Goal: Contribute content: Add original content to the website for others to see

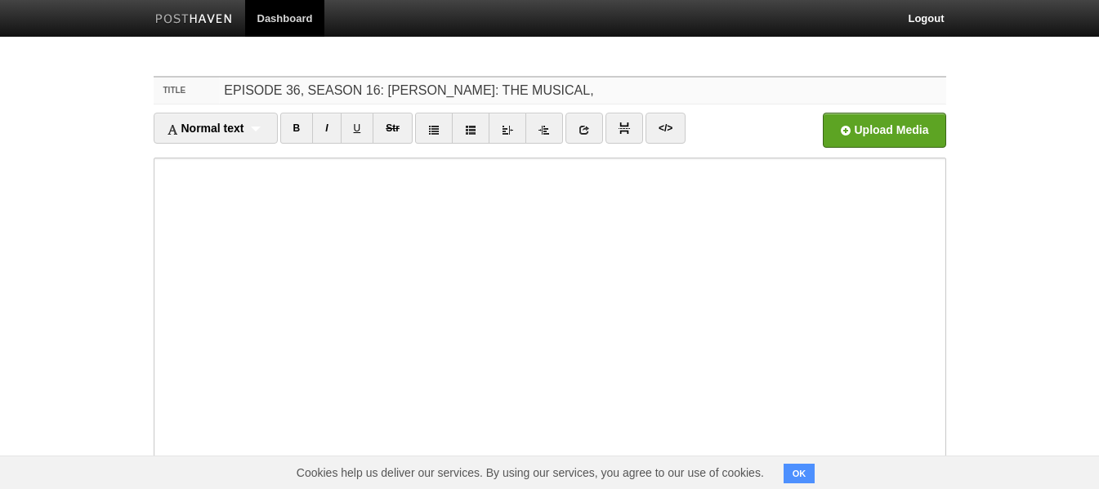
click at [656, 88] on input "EPISODE 36, SEASON 16: [PERSON_NAME]: THE MUSICAL," at bounding box center [582, 91] width 726 height 26
type input "EPISODE 36, SEASON 16: [PERSON_NAME]: THE MUSICAL, SIGNORINELLA: LITTLE MISS & …"
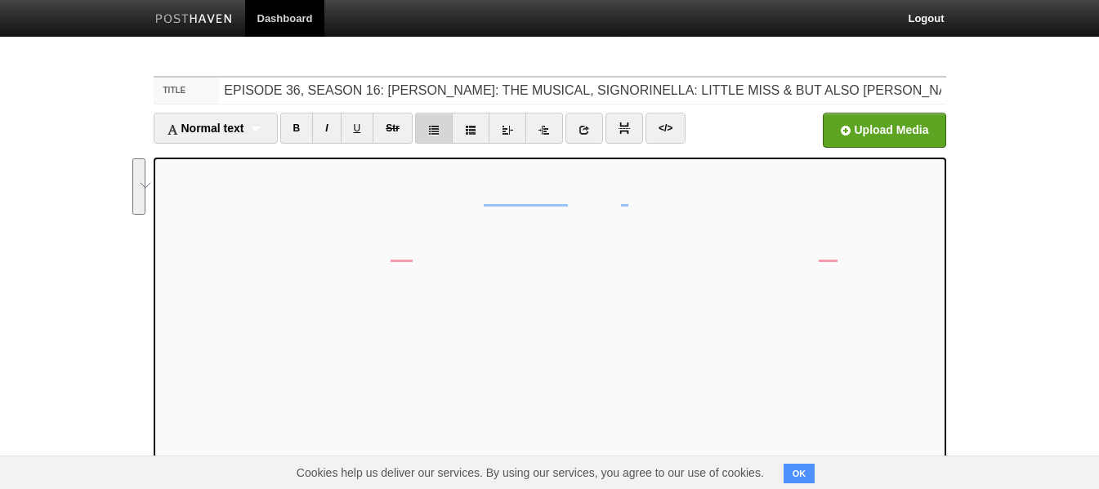
click at [440, 130] on icon at bounding box center [433, 129] width 11 height 11
click at [443, 131] on link at bounding box center [434, 128] width 38 height 31
click at [855, 132] on input "file" at bounding box center [390, 134] width 1237 height 83
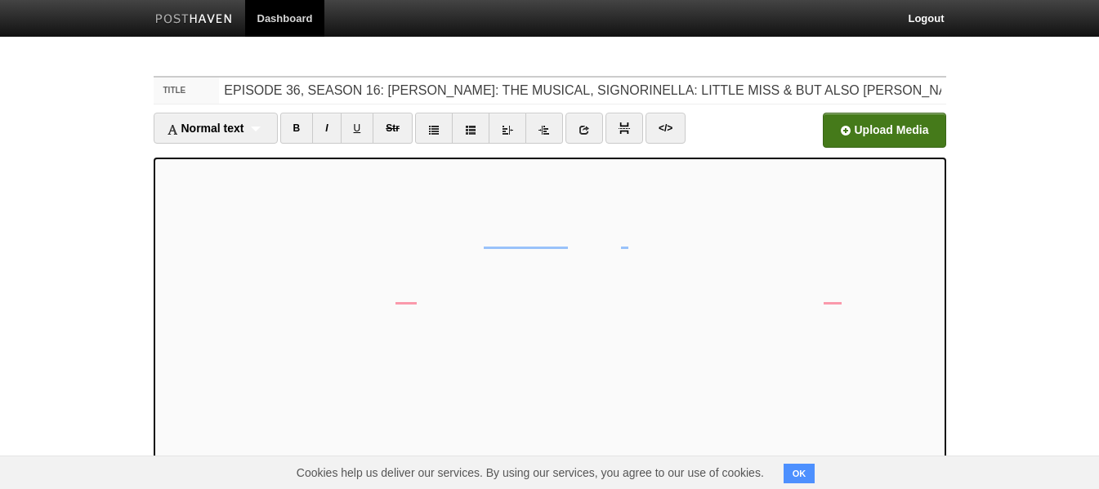
click at [849, 133] on input "file" at bounding box center [390, 134] width 1237 height 83
click at [624, 127] on img at bounding box center [624, 128] width 11 height 11
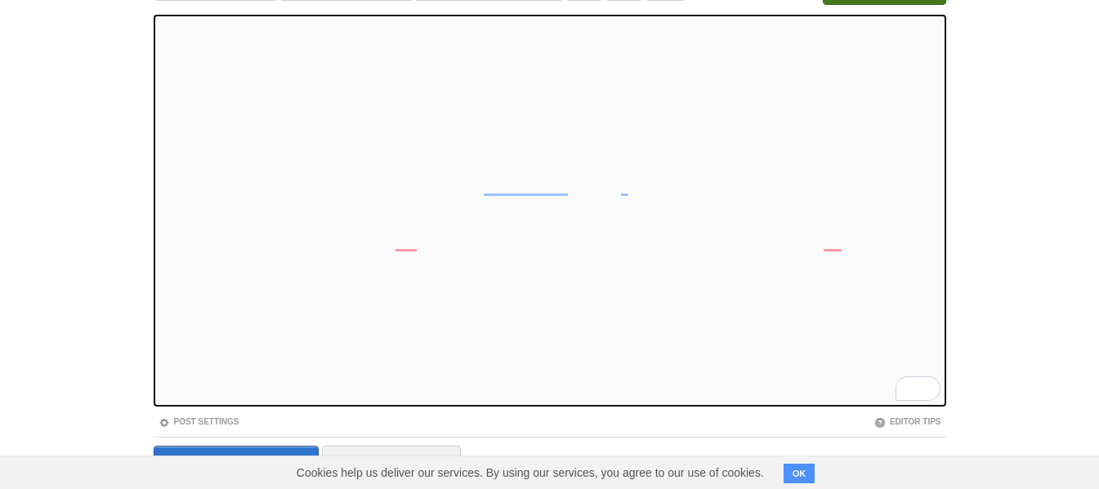
scroll to position [202, 0]
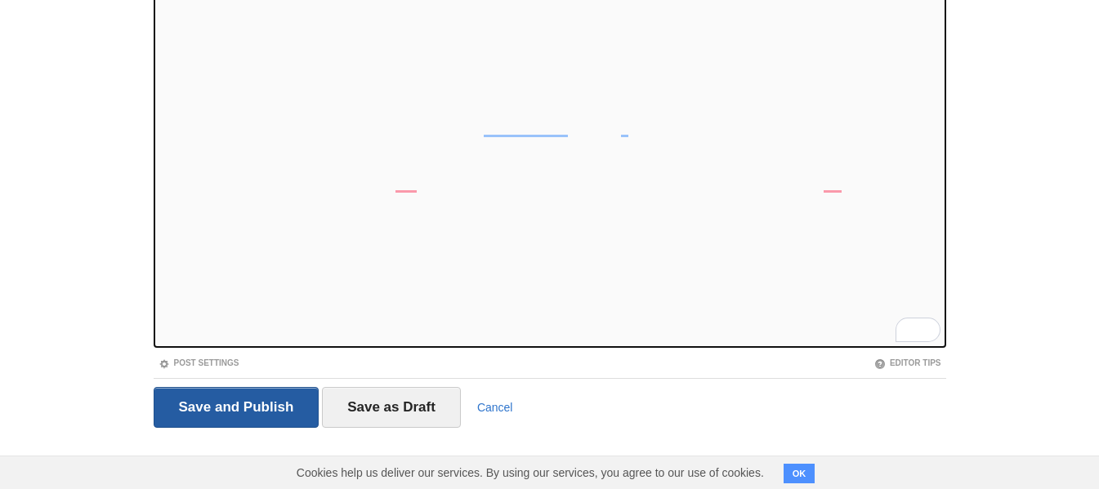
click at [261, 413] on input "Save and Publish" at bounding box center [237, 407] width 166 height 41
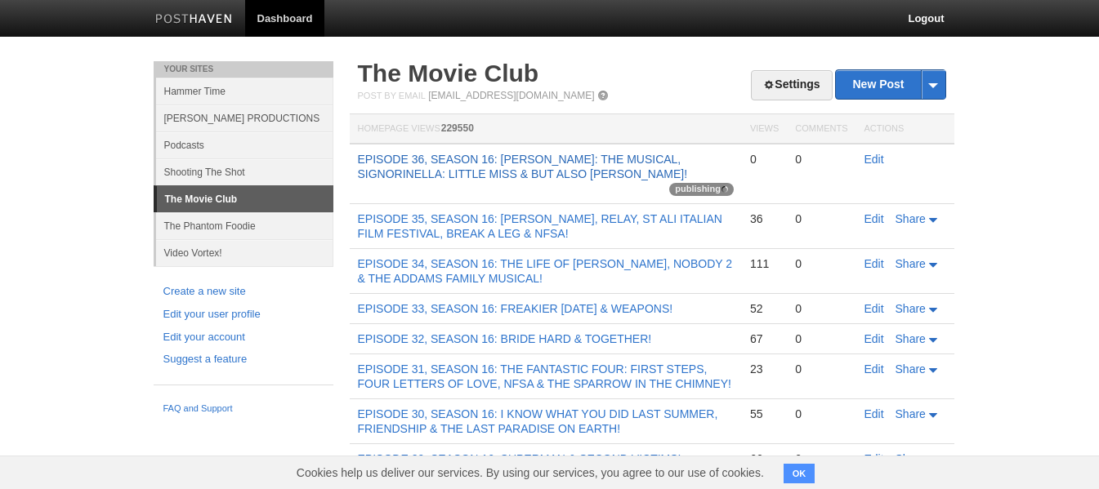
click at [483, 169] on link "EPISODE 36, SEASON 16: [PERSON_NAME]: THE MUSICAL, SIGNORINELLA: LITTLE MISS & …" at bounding box center [523, 167] width 330 height 28
click at [492, 160] on link "EPISODE 36, SEASON 16: [PERSON_NAME]: THE MUSICAL, SIGNORINELLA: LITTLE MISS & …" at bounding box center [523, 167] width 330 height 28
click at [520, 163] on link "EPISODE 36, SEASON 16: [PERSON_NAME]: THE MUSICAL, SIGNORINELLA: LITTLE MISS & …" at bounding box center [523, 167] width 330 height 28
click at [871, 155] on link "Edit" at bounding box center [875, 159] width 20 height 13
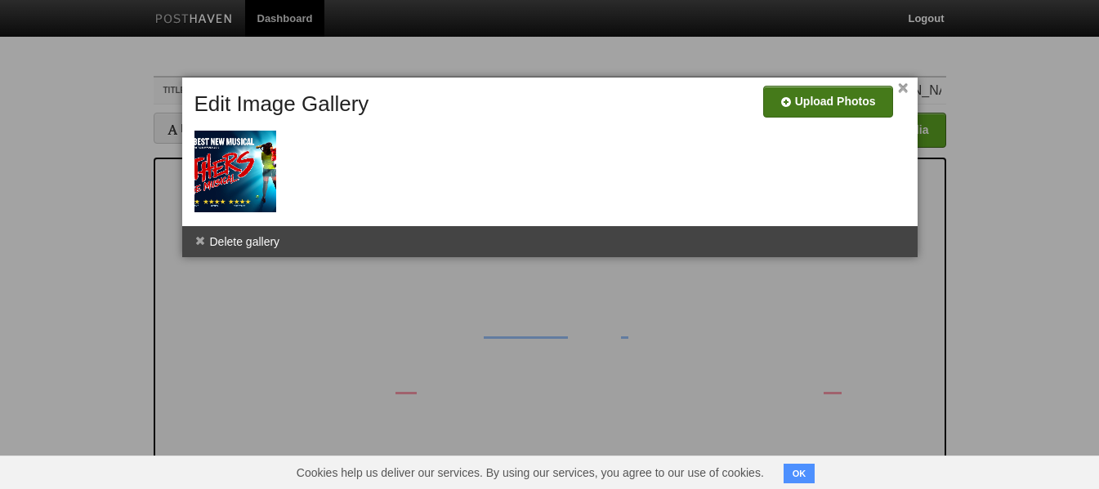
click at [845, 90] on input "file" at bounding box center [337, 107] width 1237 height 83
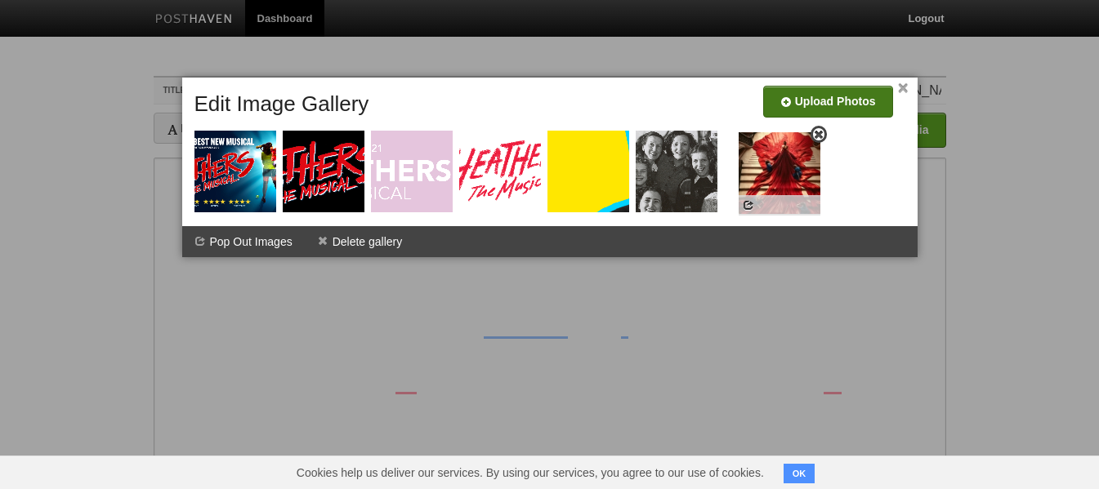
drag, startPoint x: 584, startPoint y: 177, endPoint x: 810, endPoint y: 177, distance: 225.5
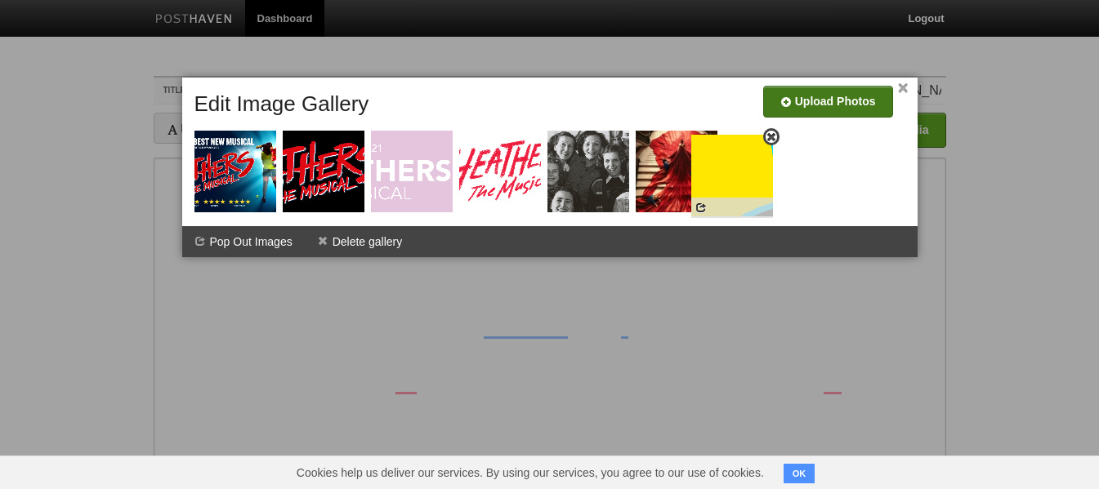
drag, startPoint x: 596, startPoint y: 172, endPoint x: 793, endPoint y: 179, distance: 197.9
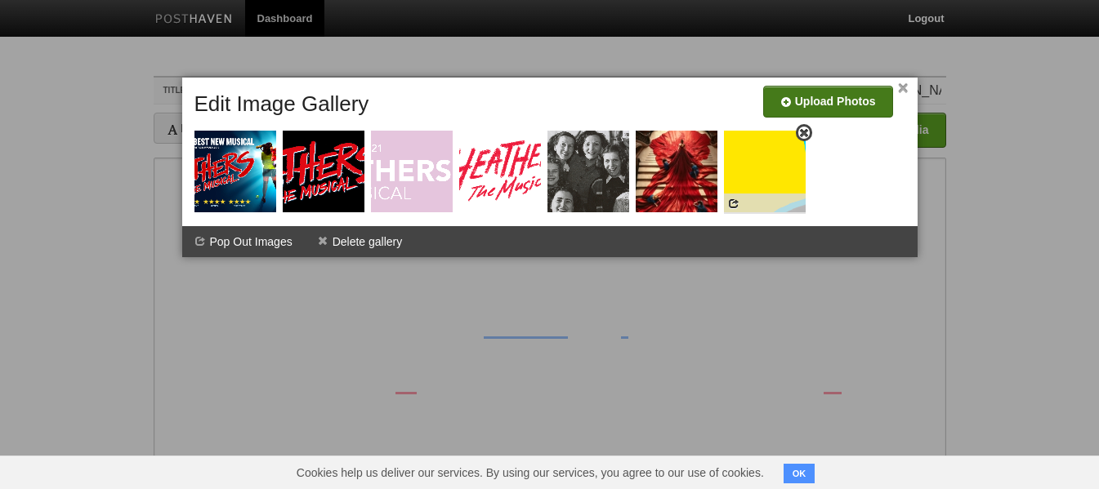
click at [786, 178] on img at bounding box center [765, 172] width 82 height 82
click at [904, 86] on link "×" at bounding box center [903, 88] width 11 height 9
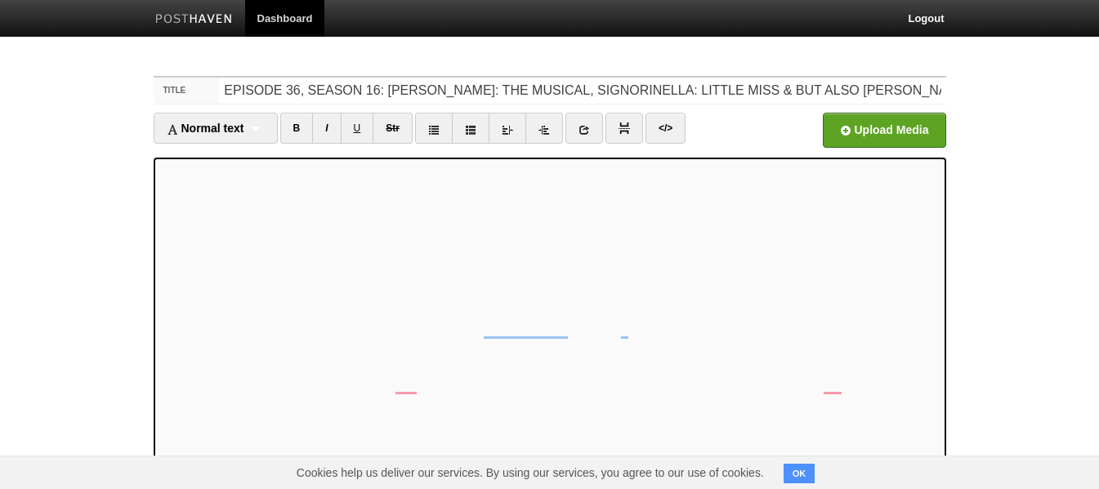
scroll to position [136, 0]
click at [590, 132] on icon at bounding box center [584, 129] width 11 height 11
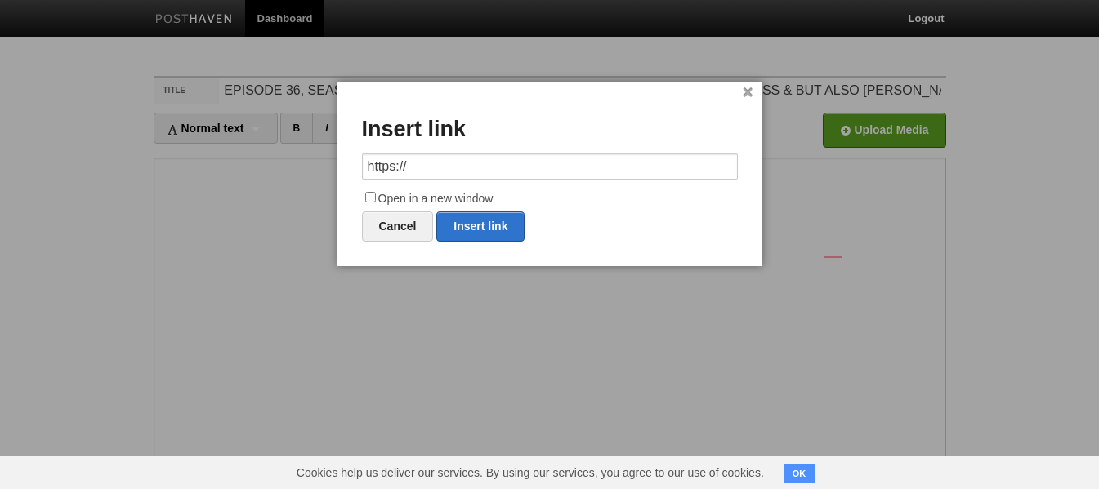
drag, startPoint x: 480, startPoint y: 168, endPoint x: 309, endPoint y: 166, distance: 170.8
click at [309, 166] on body "Dashboard Logout Post created × Your Sites Hammer Time [PERSON_NAME] PRODUCTION…" at bounding box center [549, 374] width 1099 height 749
click at [503, 226] on link "Insert link" at bounding box center [480, 227] width 88 height 30
type input "https://"
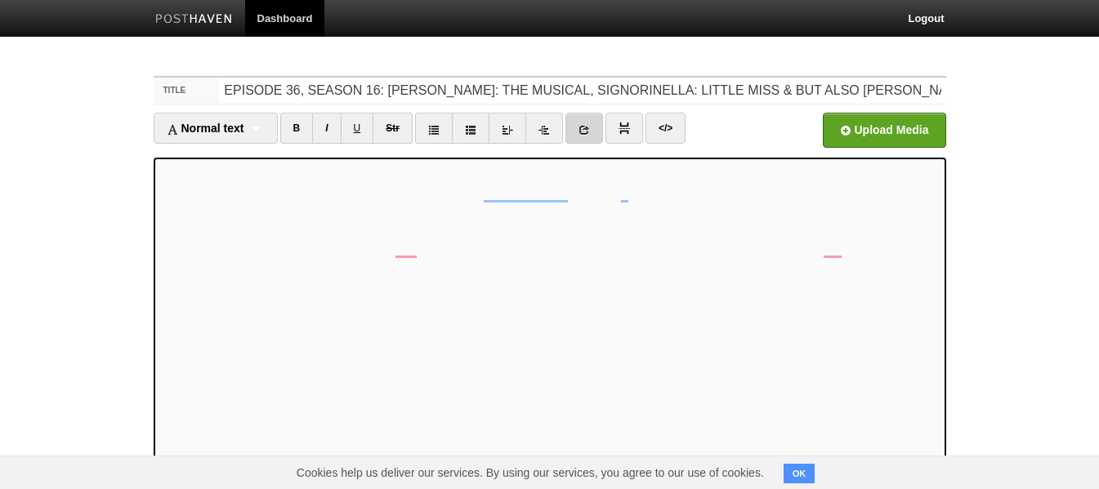
click at [586, 136] on link at bounding box center [584, 128] width 38 height 31
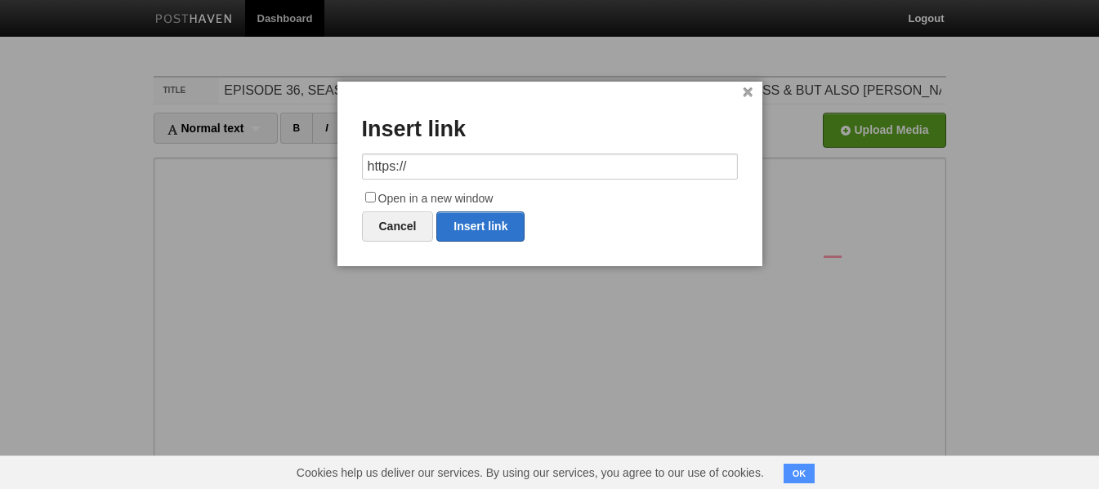
drag, startPoint x: 531, startPoint y: 162, endPoint x: 311, endPoint y: 161, distance: 219.8
click at [311, 161] on body "Dashboard Logout Post created × Your Sites Hammer Time [PERSON_NAME] PRODUCTION…" at bounding box center [549, 345] width 1099 height 691
click at [509, 227] on link "Insert link" at bounding box center [480, 227] width 88 height 30
type input "https://"
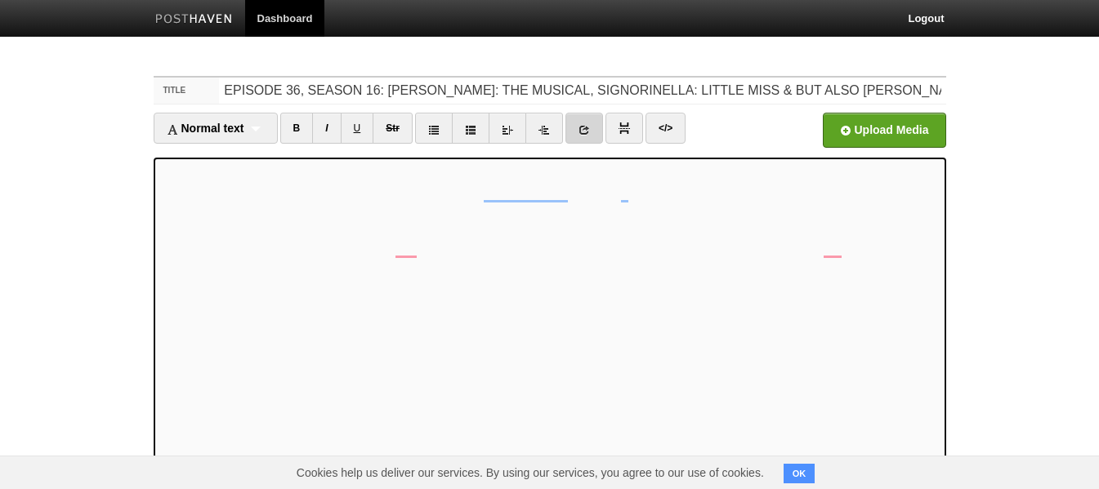
click at [596, 133] on link at bounding box center [584, 128] width 38 height 31
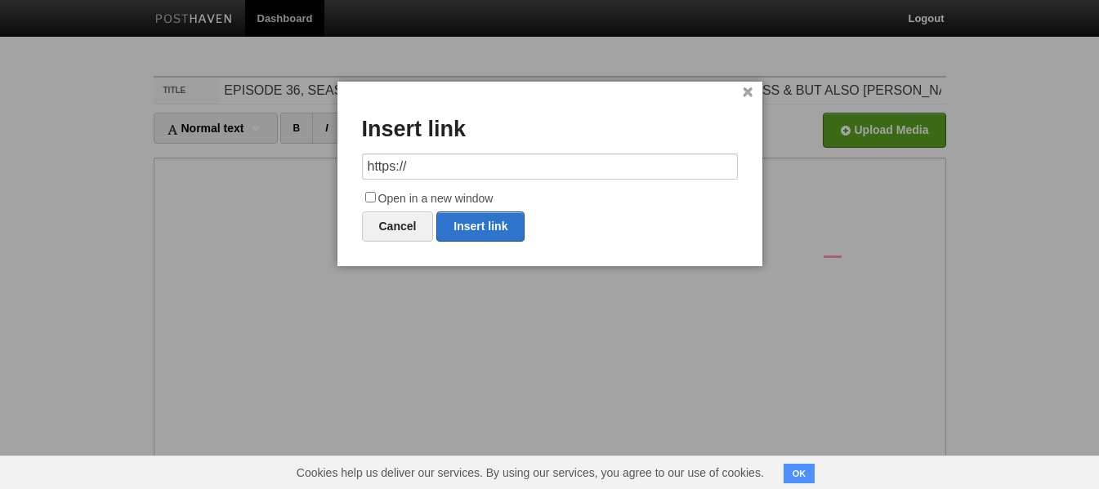
drag, startPoint x: 520, startPoint y: 168, endPoint x: 293, endPoint y: 160, distance: 227.3
click at [293, 160] on body "Dashboard Logout Post created × Your Sites Hammer Time [PERSON_NAME] PRODUCTION…" at bounding box center [549, 374] width 1099 height 749
click at [500, 224] on link "Insert link" at bounding box center [480, 227] width 88 height 30
type input "https://"
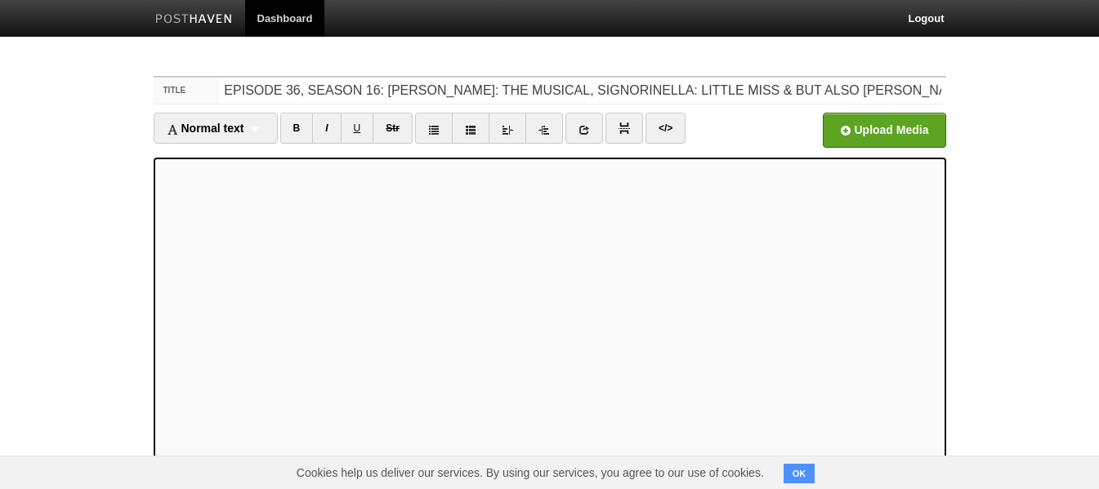
scroll to position [259, 0]
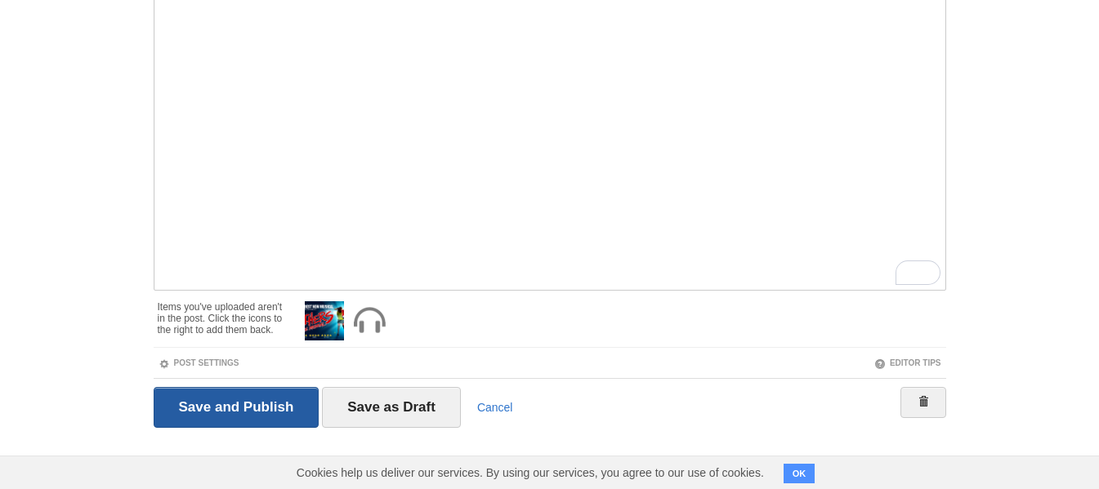
click at [254, 400] on input "Save and Publish" at bounding box center [237, 407] width 166 height 41
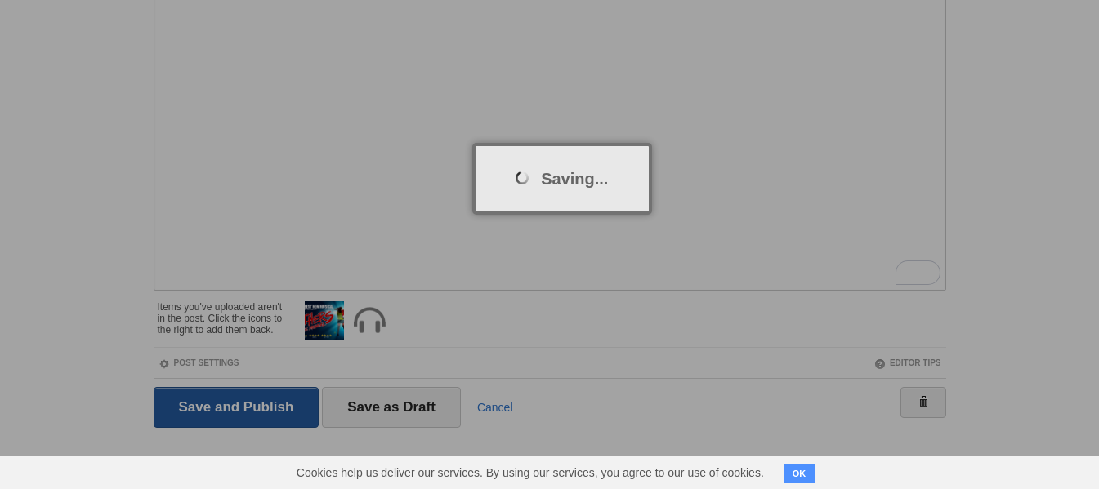
scroll to position [61, 0]
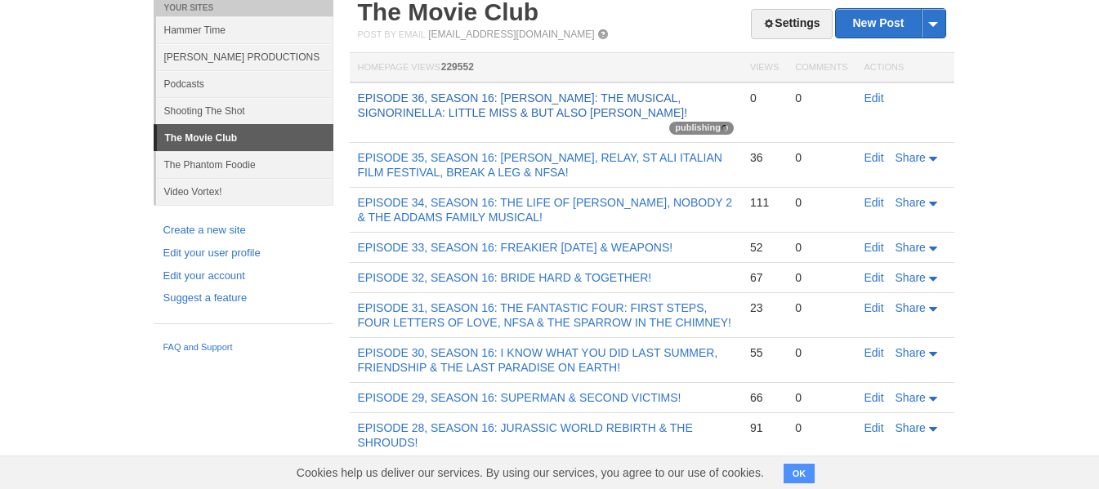
click at [575, 103] on link "EPISODE 36, SEASON 16: [PERSON_NAME]: THE MUSICAL, SIGNORINELLA: LITTLE MISS & …" at bounding box center [523, 106] width 330 height 28
click at [874, 98] on link "Edit" at bounding box center [875, 98] width 20 height 13
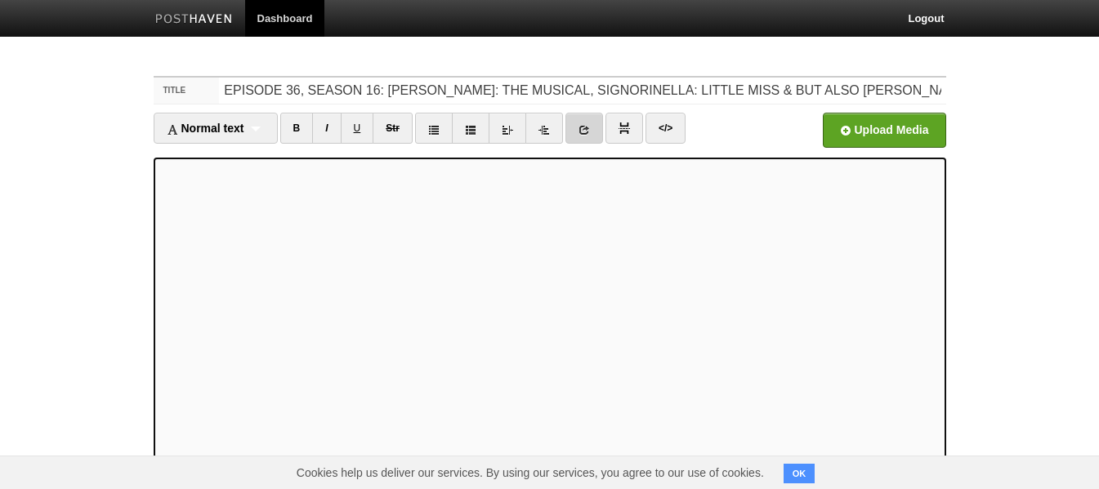
click at [593, 122] on link at bounding box center [584, 128] width 38 height 31
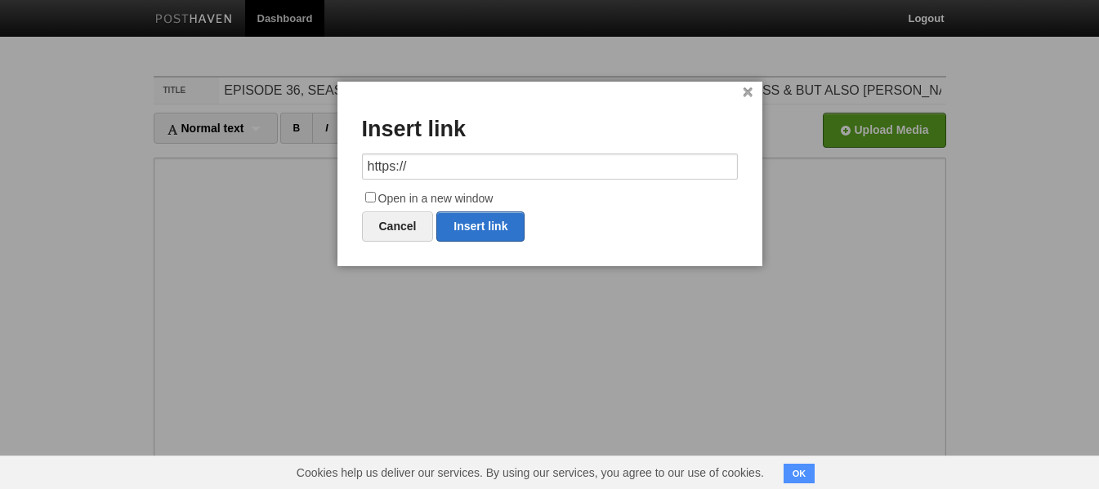
drag, startPoint x: 465, startPoint y: 160, endPoint x: 335, endPoint y: 161, distance: 129.9
click at [335, 161] on body "Dashboard Logout Post created × Post saved × Your Sites Hammer Time [PERSON_NAM…" at bounding box center [549, 374] width 1099 height 749
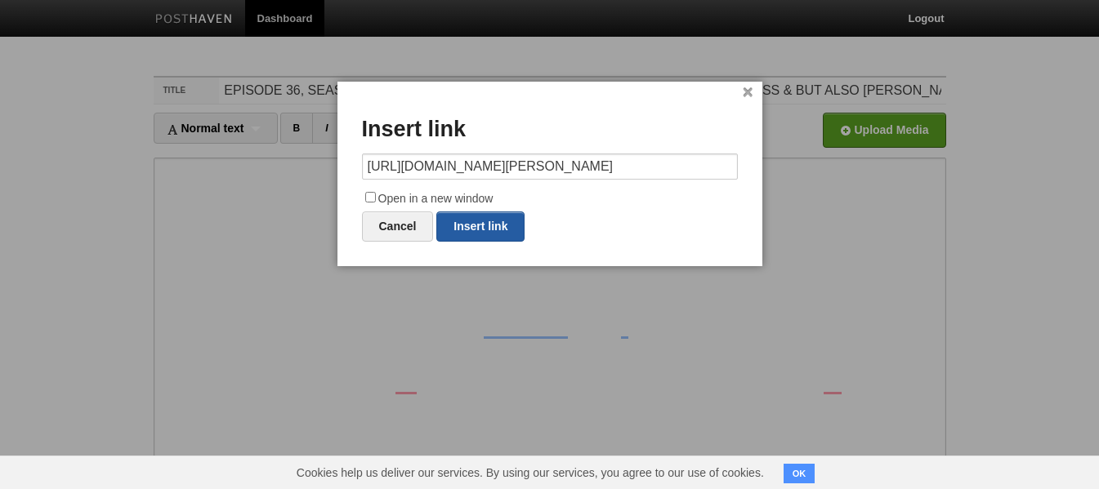
click at [468, 220] on link "Insert link" at bounding box center [480, 227] width 88 height 30
type input "https://"
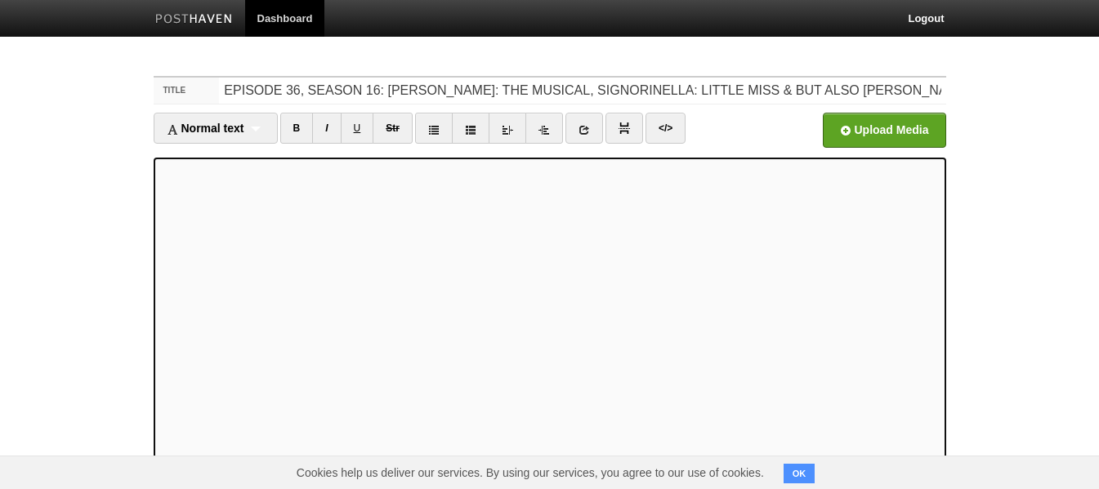
scroll to position [259, 0]
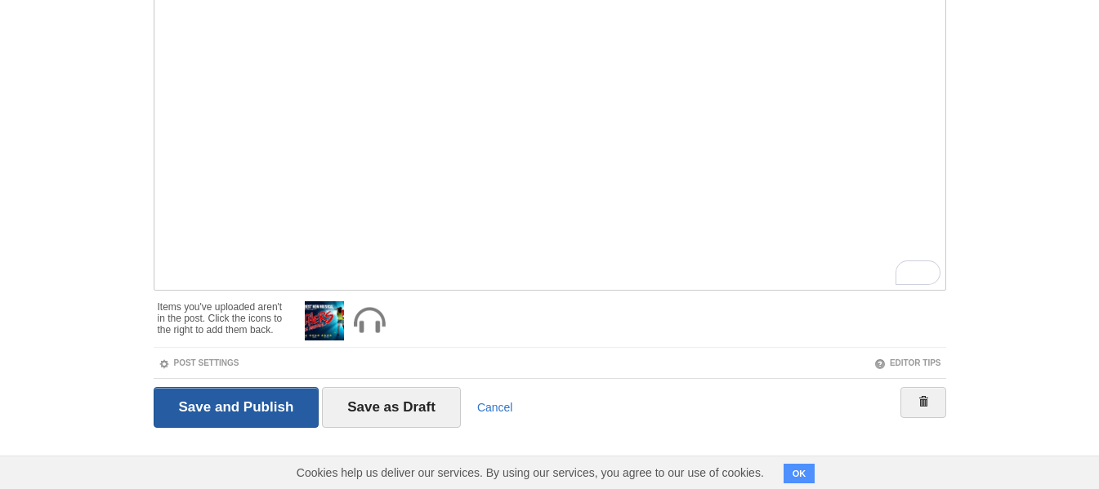
click at [208, 405] on input "Save and Publish" at bounding box center [237, 407] width 166 height 41
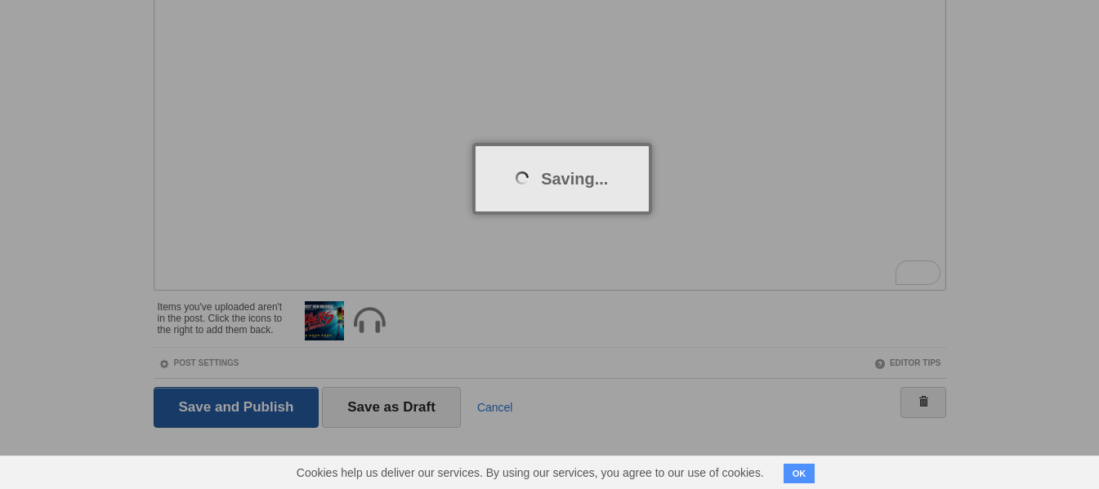
scroll to position [61, 0]
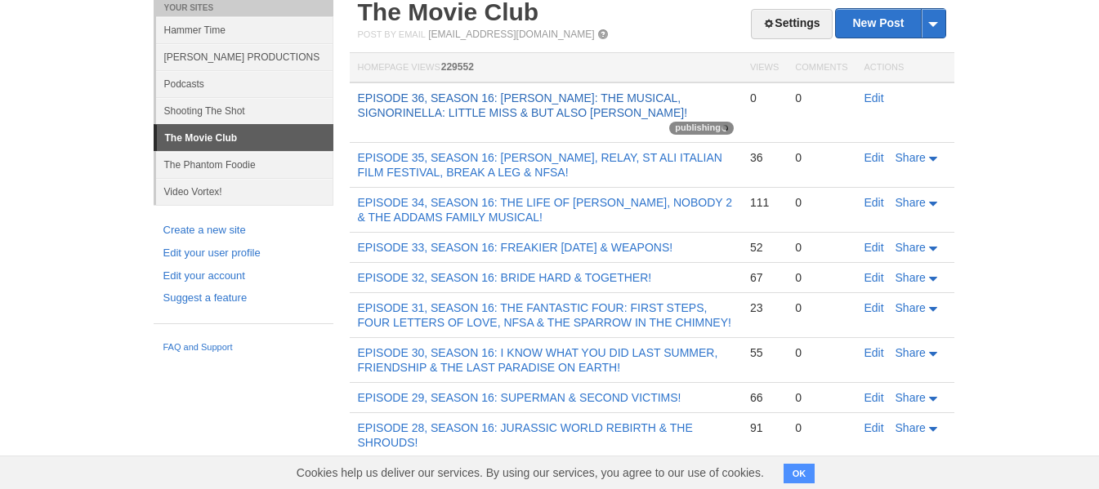
click at [543, 111] on link "EPISODE 36, SEASON 16: [PERSON_NAME]: THE MUSICAL, SIGNORINELLA: LITTLE MISS & …" at bounding box center [523, 106] width 330 height 28
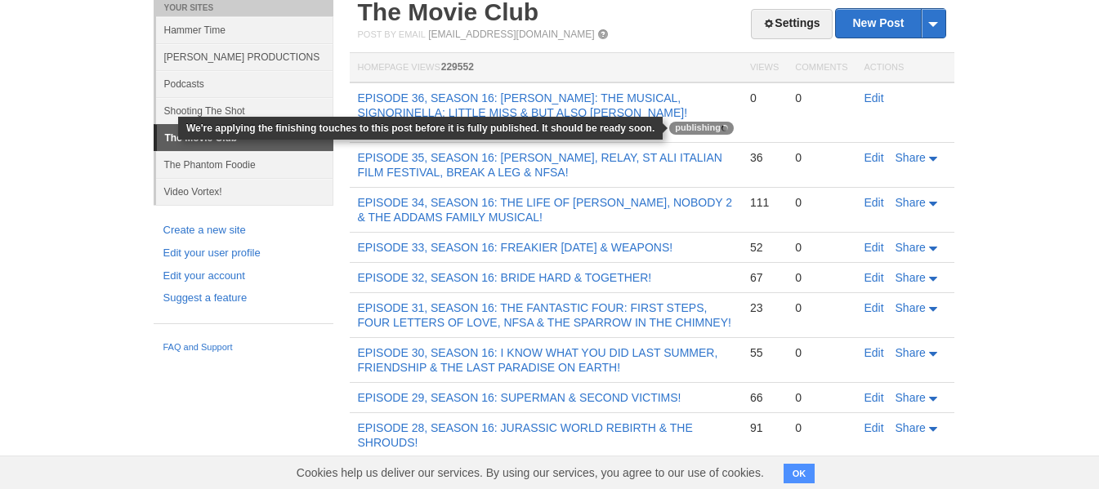
click at [704, 132] on span "publishing" at bounding box center [701, 128] width 65 height 13
